Goal: Find specific page/section: Find specific page/section

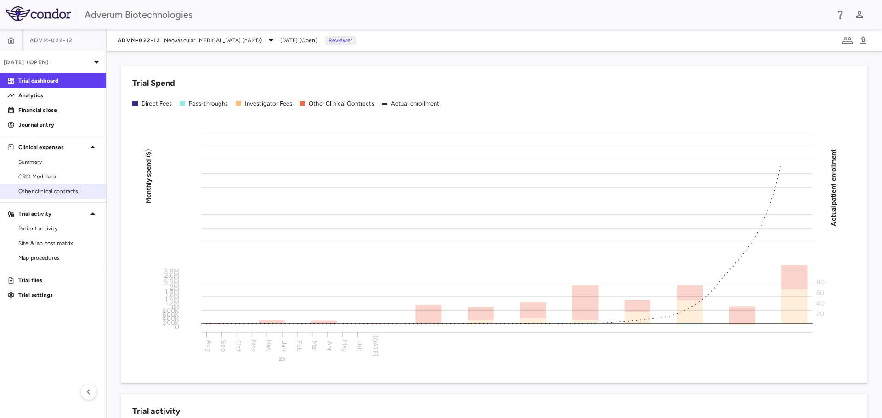
click at [31, 191] on span "Other clinical contracts" at bounding box center [58, 191] width 80 height 8
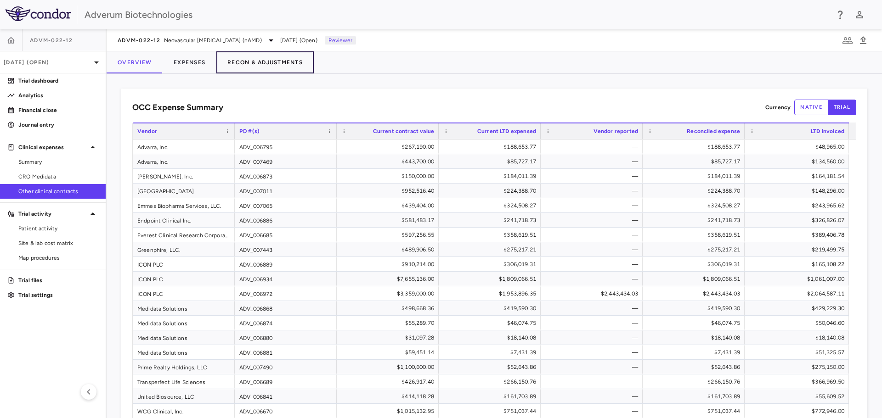
click at [274, 62] on button "Recon & Adjustments" at bounding box center [264, 62] width 97 height 22
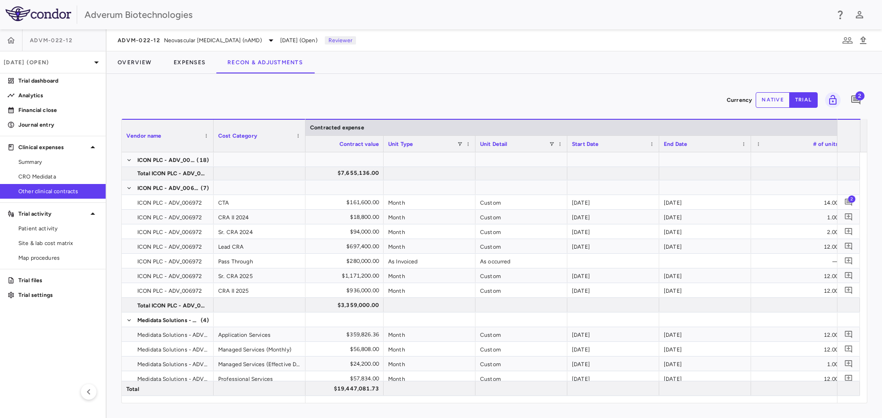
drag, startPoint x: 547, startPoint y: 403, endPoint x: 560, endPoint y: 403, distance: 13.8
click at [560, 403] on div "Vendor Name Drag here to set column labels Vendor name Cost Category Contracted…" at bounding box center [494, 261] width 746 height 285
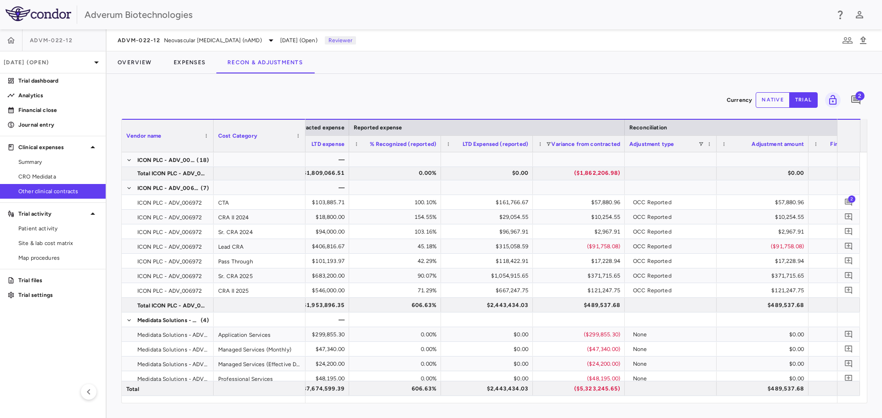
scroll to position [0, 1122]
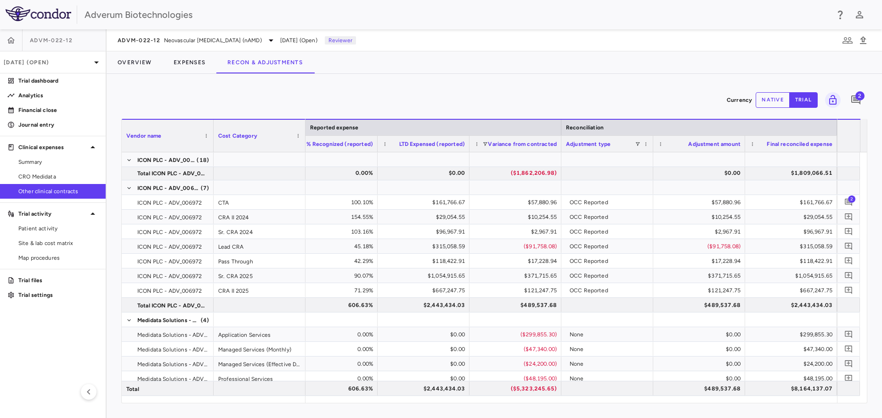
click at [514, 98] on div "Currency native trial 2" at bounding box center [494, 100] width 746 height 23
click at [51, 15] on img at bounding box center [39, 13] width 66 height 15
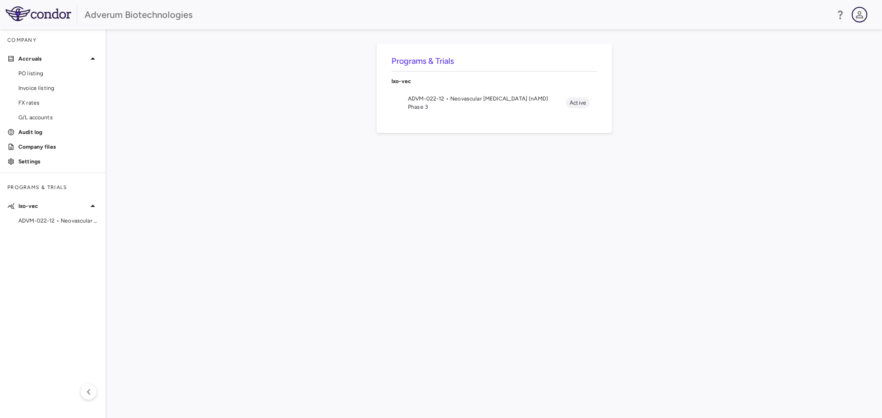
click at [861, 16] on icon "button" at bounding box center [859, 14] width 7 height 7
click at [767, 77] on li "Sign out" at bounding box center [793, 82] width 125 height 11
